Goal: Task Accomplishment & Management: Use online tool/utility

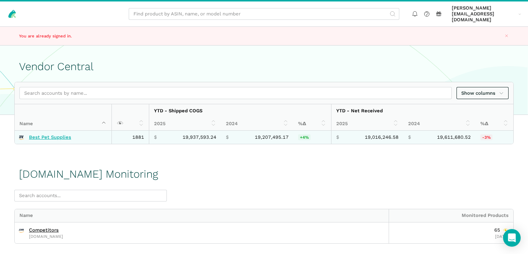
click at [53, 134] on link "Best Pet Supplies" at bounding box center [50, 137] width 42 height 6
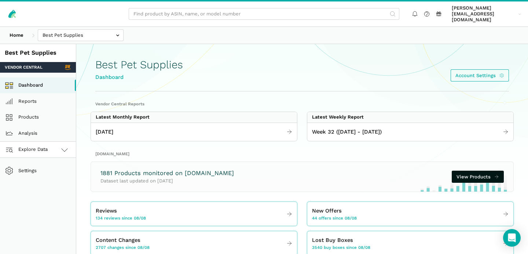
click at [48, 147] on span "Explore Data" at bounding box center [27, 149] width 41 height 9
click at [52, 179] on link "Amazon.com" at bounding box center [38, 182] width 76 height 16
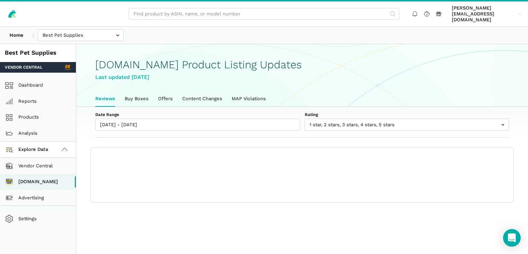
scroll to position [2, 0]
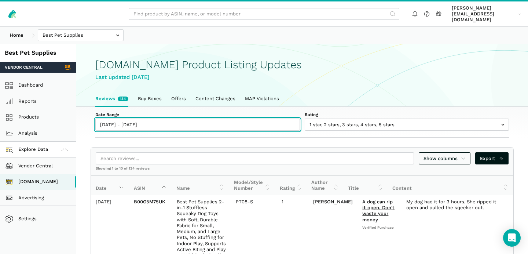
click at [118, 120] on input "08/08/2025 - 08/14/2025" at bounding box center [197, 124] width 205 height 12
type input "08/08/2025"
type input "[DATE]"
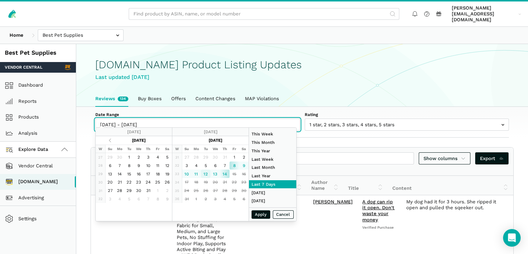
type input "08/12/2025"
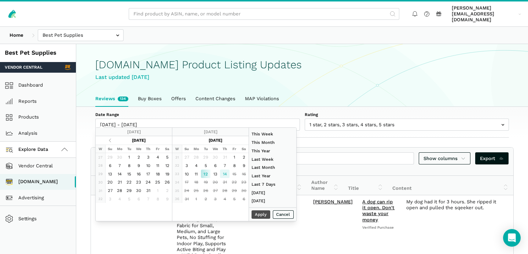
type input "[DATE]"
type input "06/01/2025"
type input "06/30/2025"
type input "08/12/2025"
type input "[DATE]"
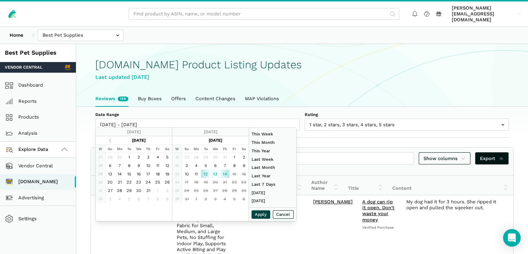
click at [266, 212] on button "Apply" at bounding box center [260, 214] width 19 height 8
type input "08/12/2025 - 08/14/2025"
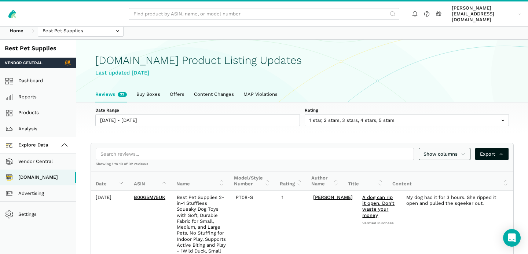
scroll to position [0, 0]
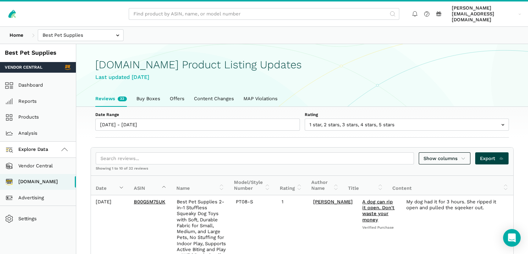
click at [488, 155] on span "Export" at bounding box center [492, 158] width 24 height 7
